Goal: Check status

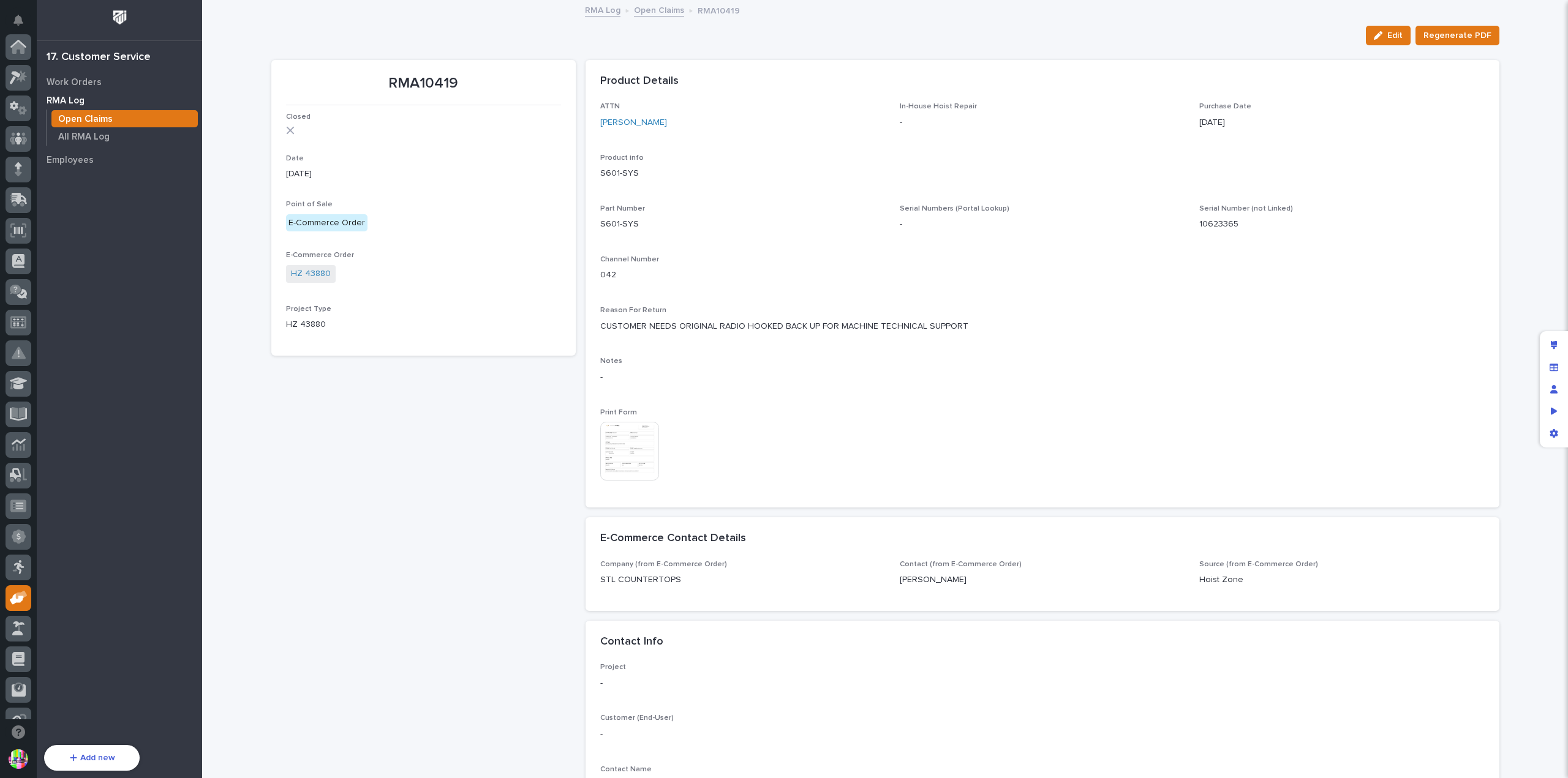
scroll to position [263, 0]
click at [636, 14] on link "Open Claims" at bounding box center [659, 9] width 50 height 14
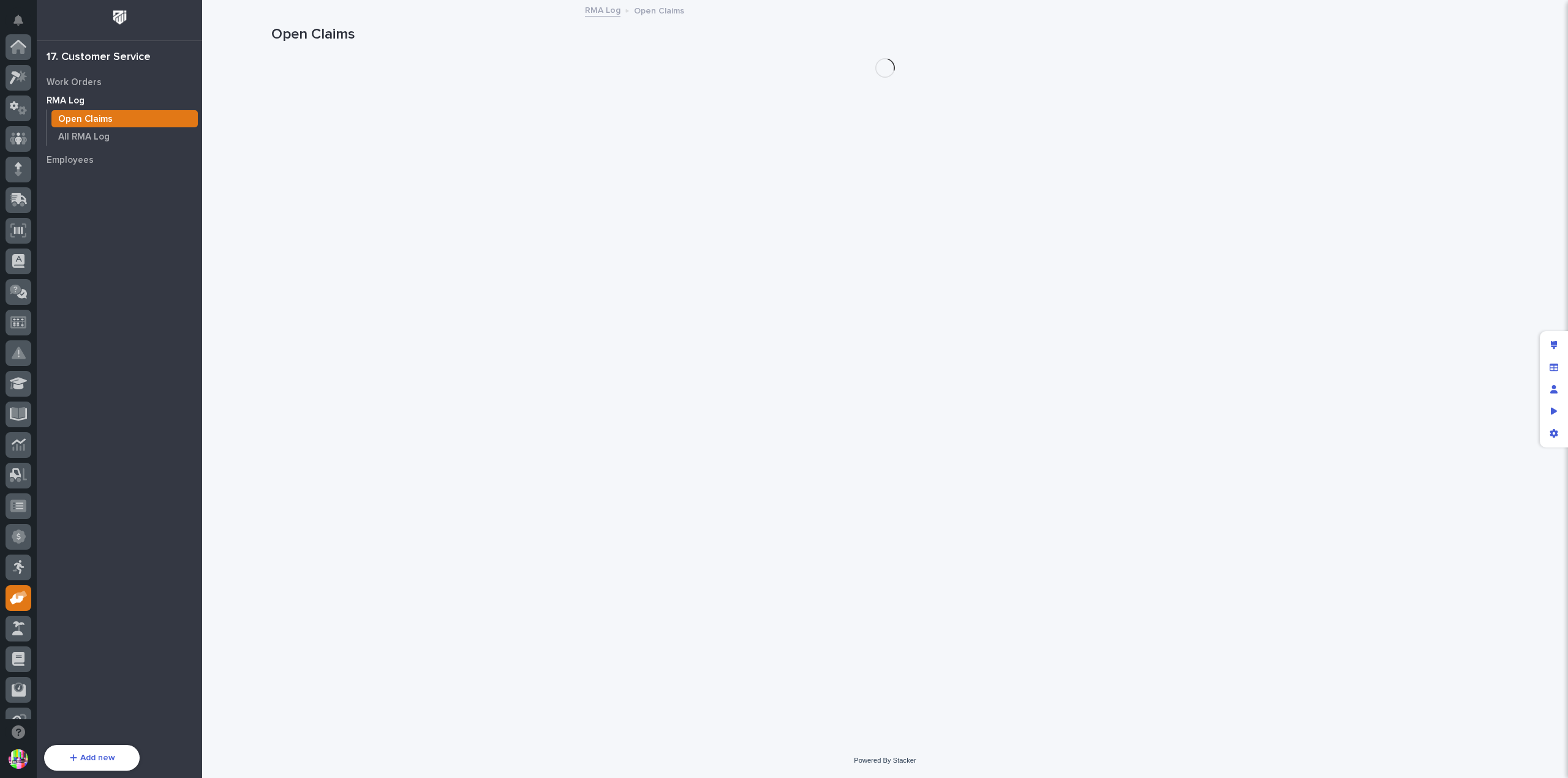
scroll to position [263, 0]
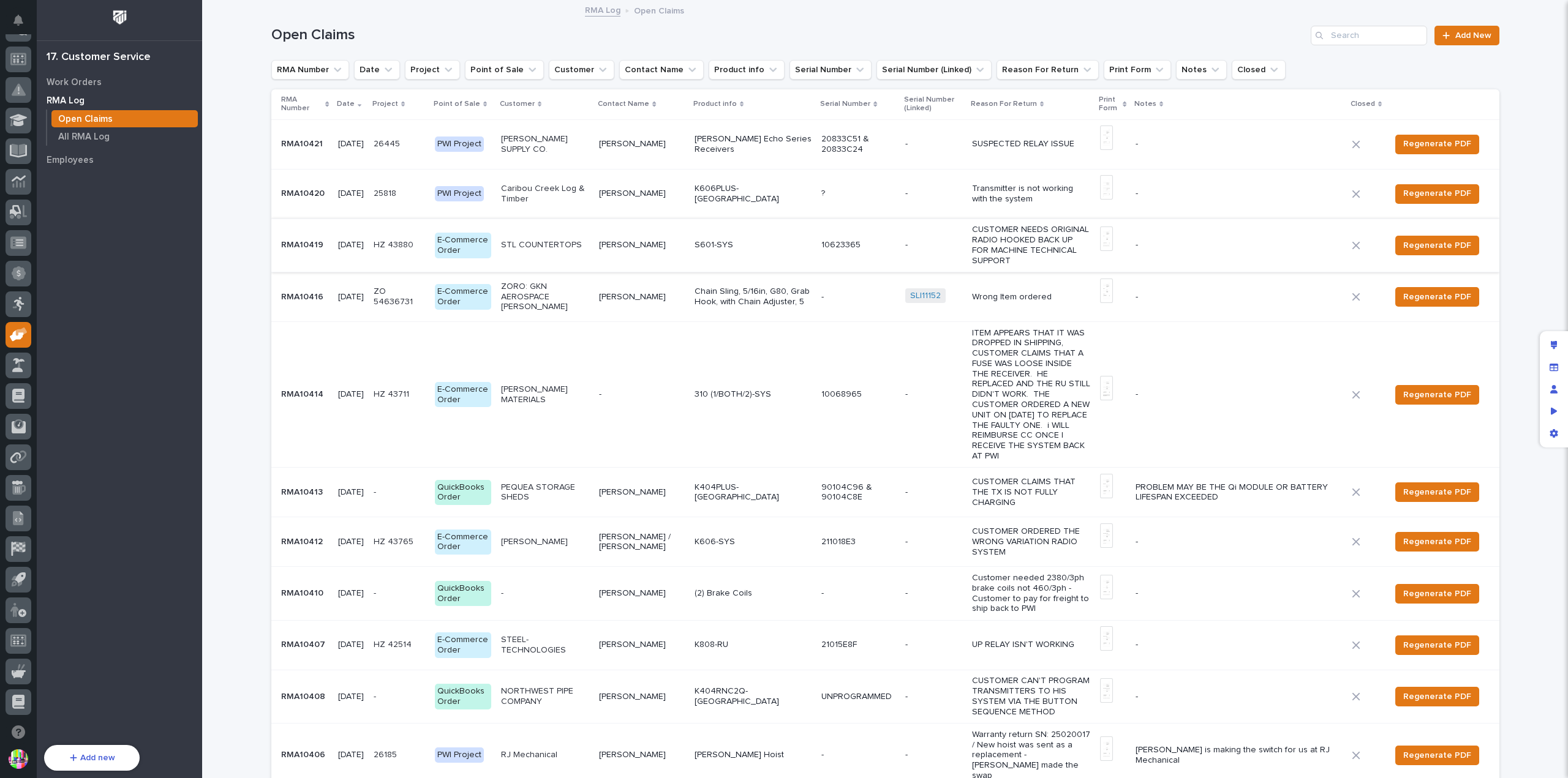
click at [1100, 234] on img at bounding box center [1106, 239] width 12 height 25
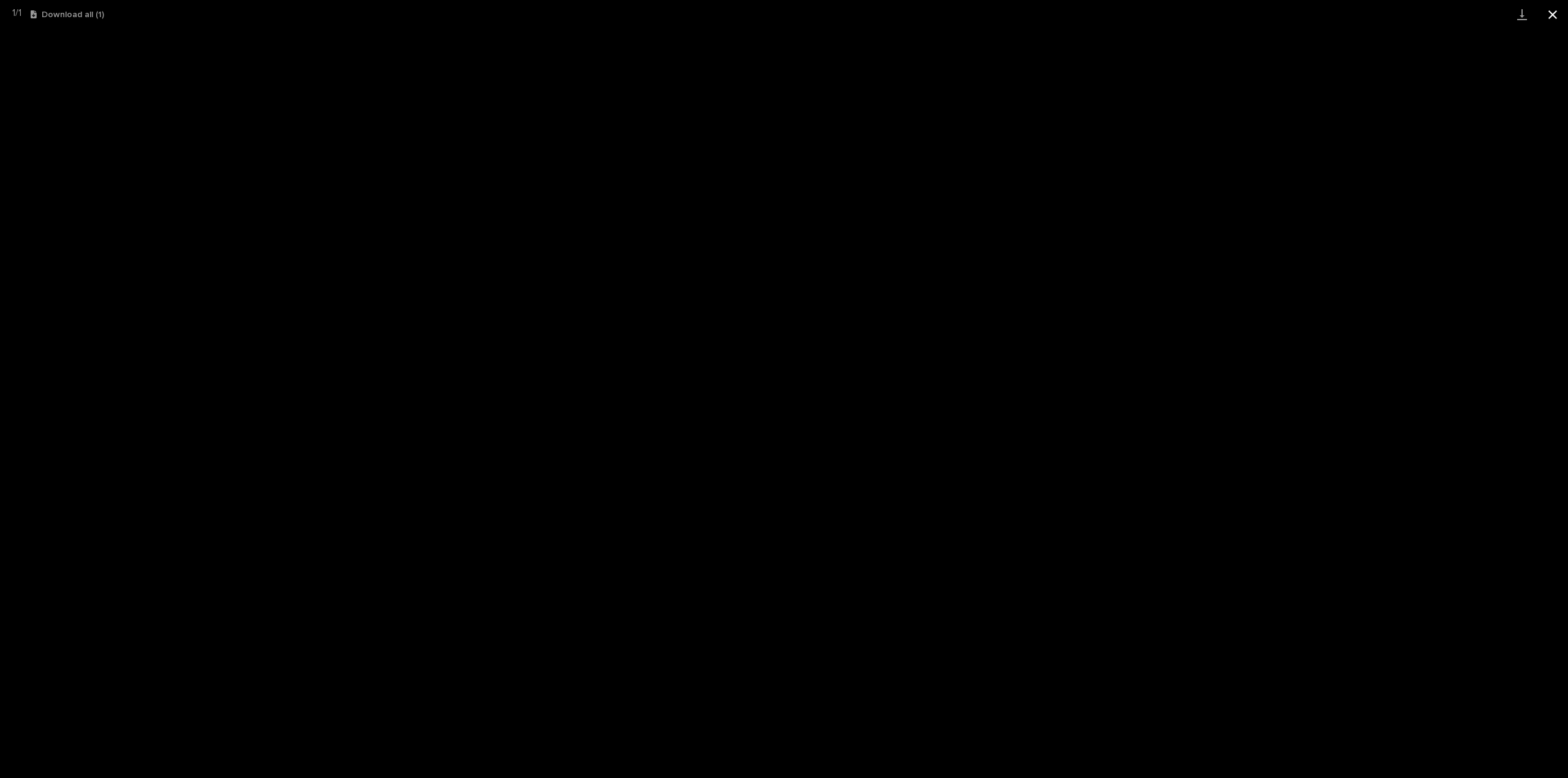
click at [1554, 14] on button "Close gallery" at bounding box center [1553, 14] width 31 height 29
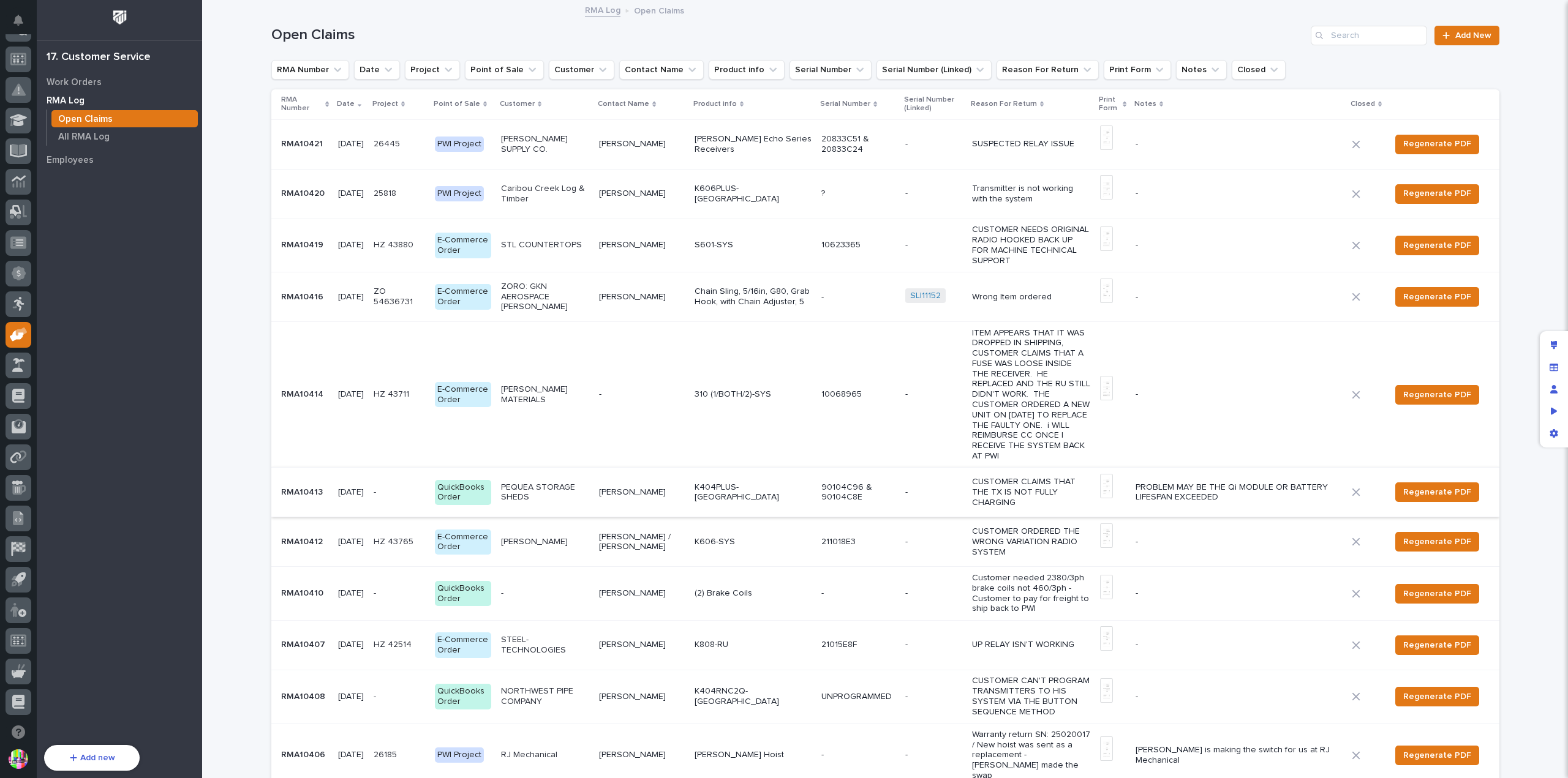
click at [1100, 474] on img at bounding box center [1106, 486] width 12 height 25
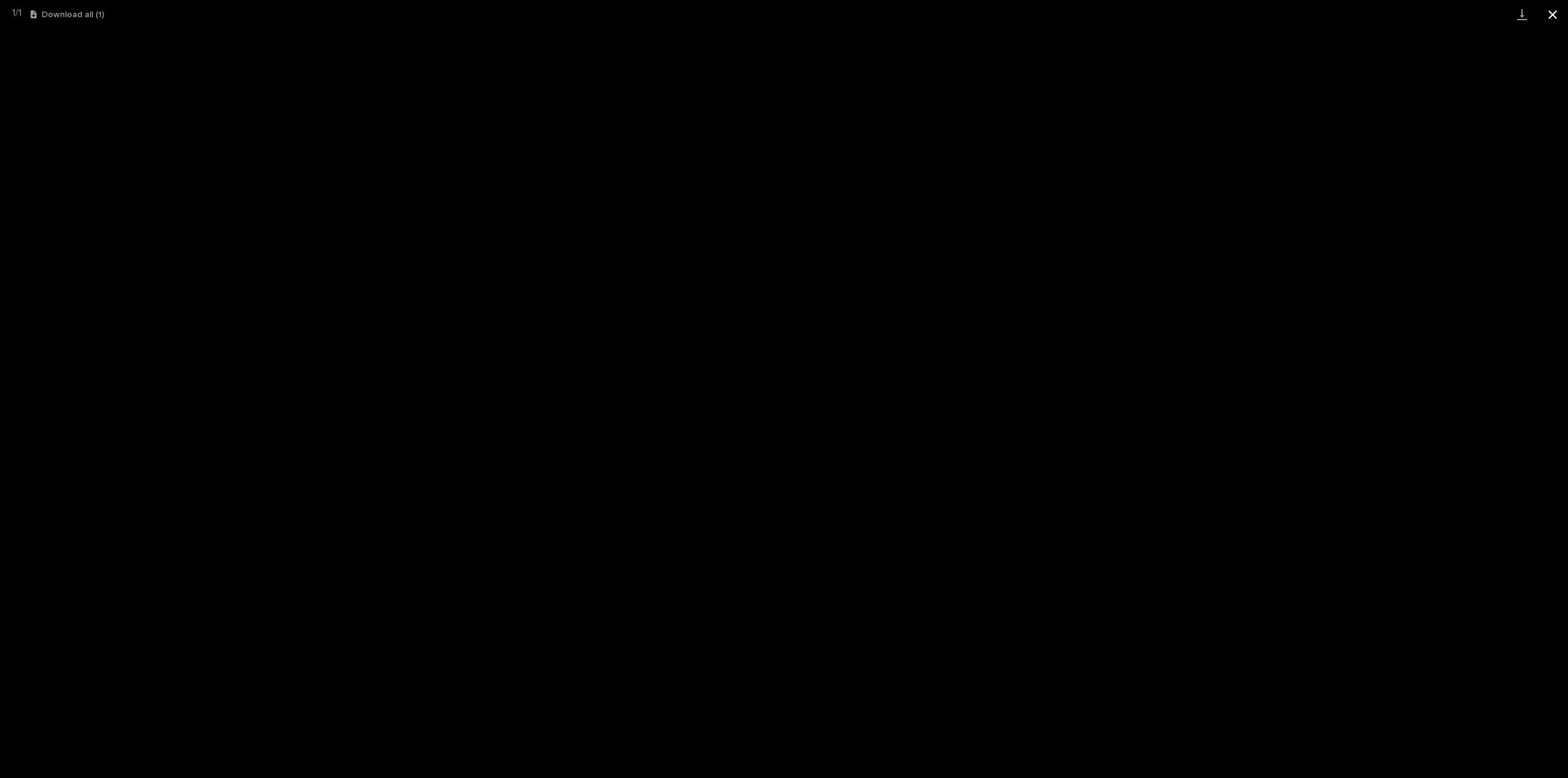
click at [1554, 10] on button "Close gallery" at bounding box center [1553, 14] width 31 height 29
